Goal: Book appointment/travel/reservation

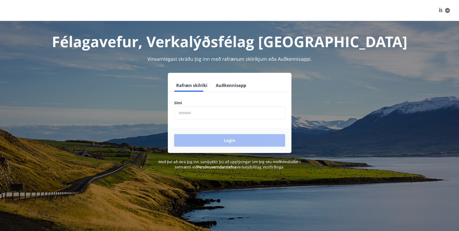
click at [203, 114] on input "phone" at bounding box center [229, 113] width 111 height 13
type input "********"
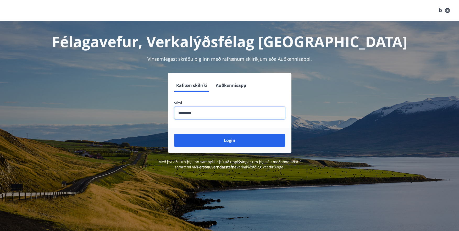
click at [212, 141] on button "Login" at bounding box center [229, 140] width 111 height 13
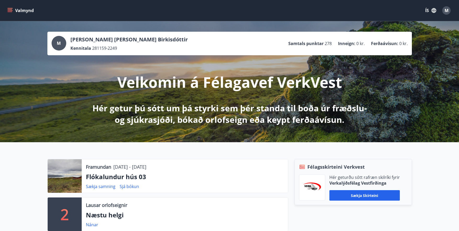
click at [11, 9] on icon "menu" at bounding box center [9, 10] width 5 height 5
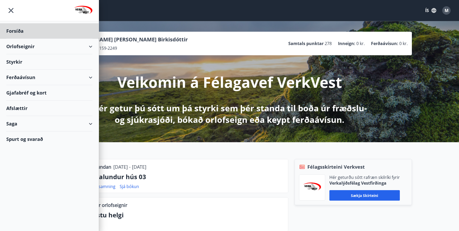
click at [36, 39] on div "Styrkir" at bounding box center [49, 30] width 86 height 15
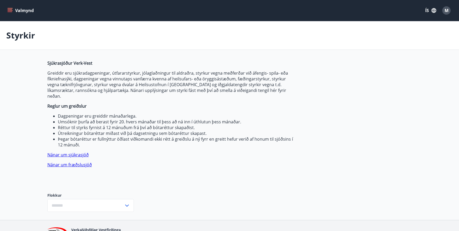
type input "***"
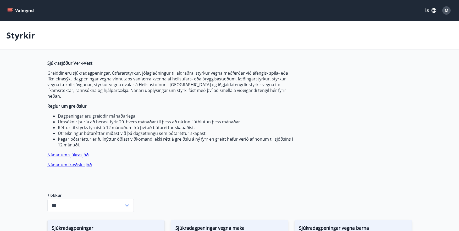
click at [8, 11] on icon "menu" at bounding box center [11, 10] width 6 height 1
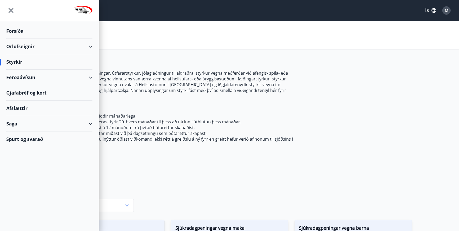
click at [87, 123] on div "Saga" at bounding box center [49, 123] width 86 height 15
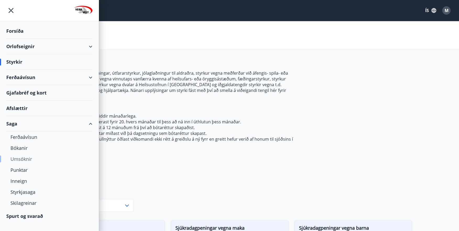
click at [22, 160] on div "Umsóknir" at bounding box center [49, 158] width 78 height 11
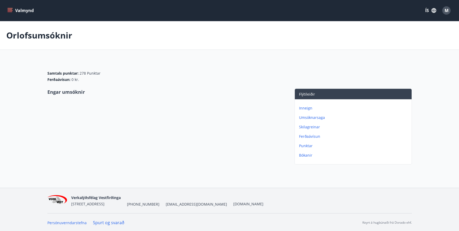
click at [319, 116] on p "Umsóknarsaga" at bounding box center [354, 117] width 110 height 5
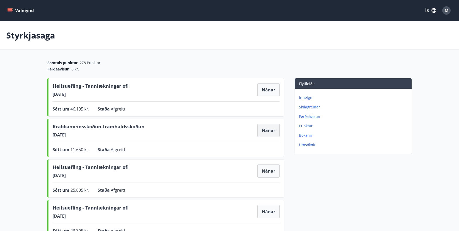
click at [273, 129] on button "Nánar" at bounding box center [268, 130] width 22 height 13
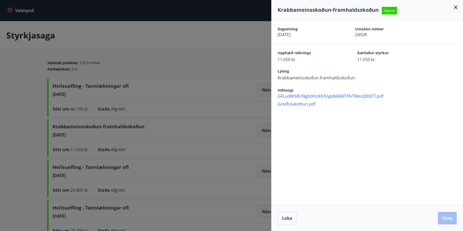
click at [456, 5] on icon at bounding box center [455, 7] width 6 height 6
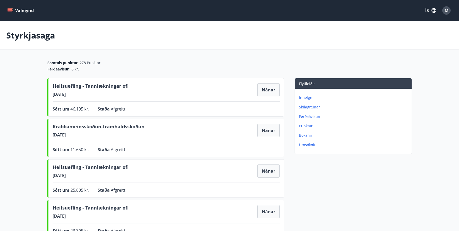
click at [303, 99] on p "Inneign" at bounding box center [354, 97] width 110 height 5
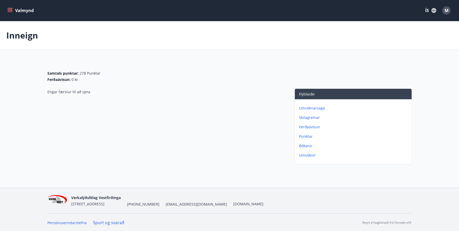
click at [307, 126] on p "Ferðaávísun" at bounding box center [354, 126] width 110 height 5
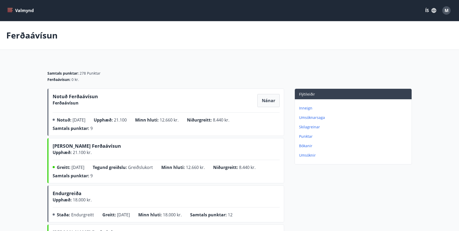
click at [302, 156] on p "Umsóknir" at bounding box center [354, 155] width 110 height 5
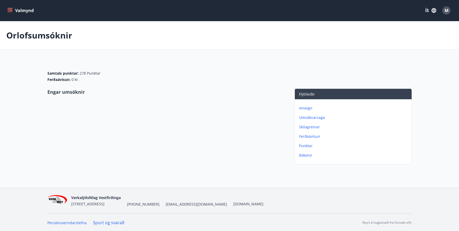
click at [7, 8] on button "Valmynd" at bounding box center [21, 10] width 30 height 9
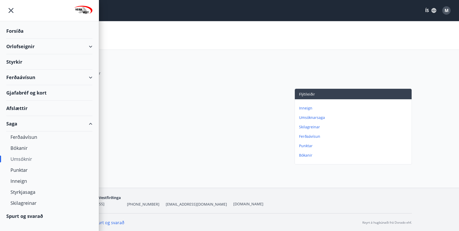
click at [26, 39] on div "Styrkir" at bounding box center [49, 30] width 86 height 15
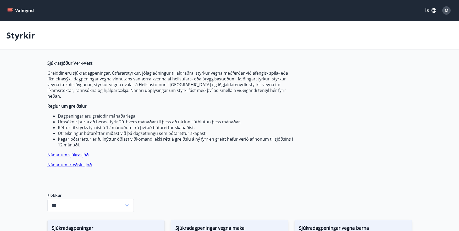
type input "***"
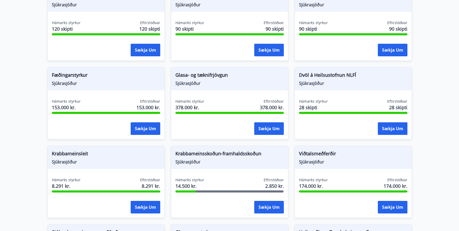
scroll to position [236, 0]
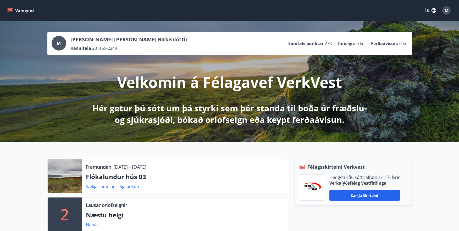
click at [8, 10] on icon "menu" at bounding box center [9, 10] width 5 height 5
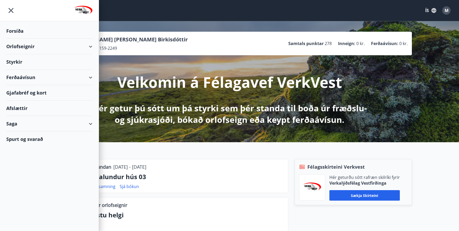
click at [20, 42] on div "Orlofseignir" at bounding box center [49, 46] width 86 height 15
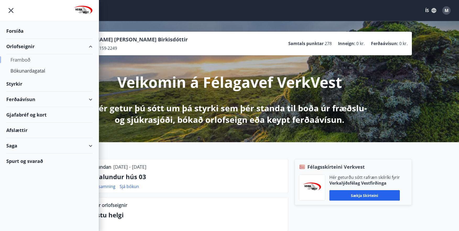
click at [28, 56] on div "Framboð" at bounding box center [49, 59] width 78 height 11
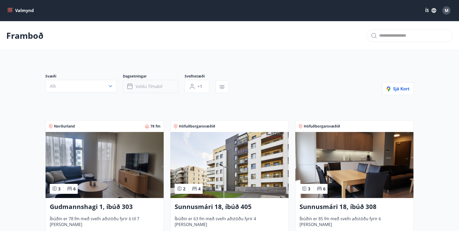
click at [152, 88] on span "Veldu tímabil" at bounding box center [149, 87] width 27 height 6
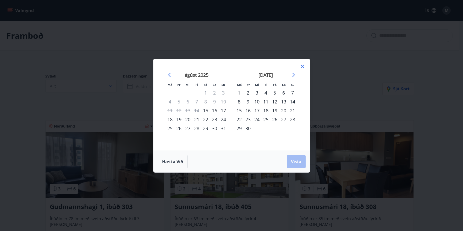
click at [206, 120] on div "22" at bounding box center [205, 119] width 9 height 9
click at [169, 128] on div "25" at bounding box center [169, 128] width 9 height 9
click at [296, 162] on span "Vista" at bounding box center [296, 162] width 10 height 6
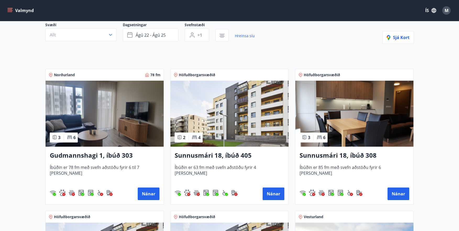
scroll to position [79, 0]
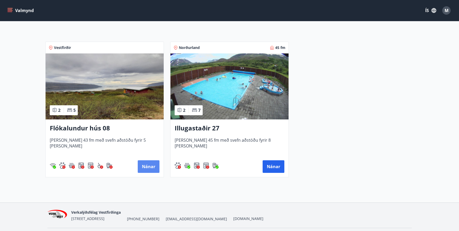
click at [147, 167] on button "Nánar" at bounding box center [149, 166] width 22 height 13
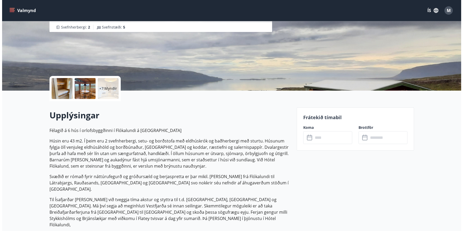
scroll to position [52, 0]
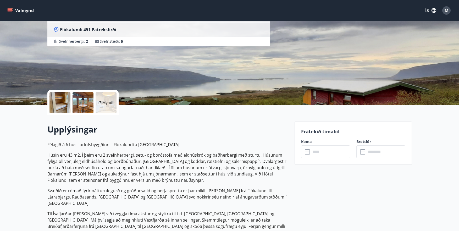
click at [62, 103] on div at bounding box center [59, 102] width 21 height 21
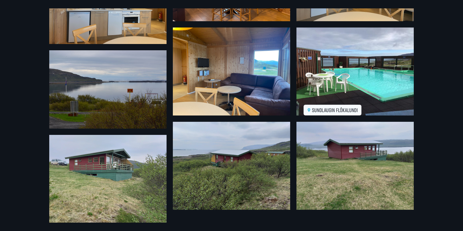
scroll to position [264, 0]
